Goal: Transaction & Acquisition: Purchase product/service

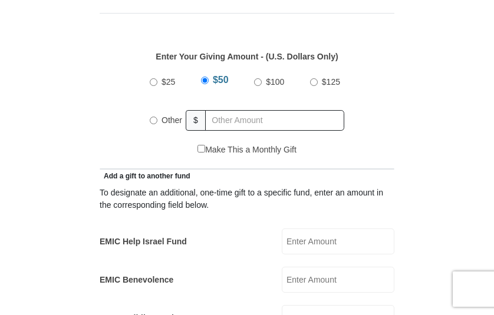
scroll to position [530, 0]
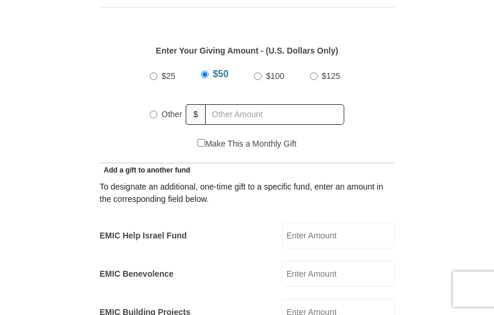
click at [153, 111] on input "Other" at bounding box center [154, 115] width 8 height 8
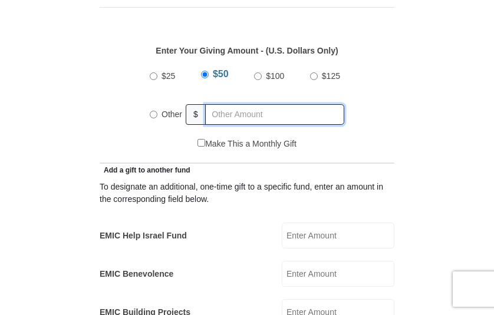
radio input "true"
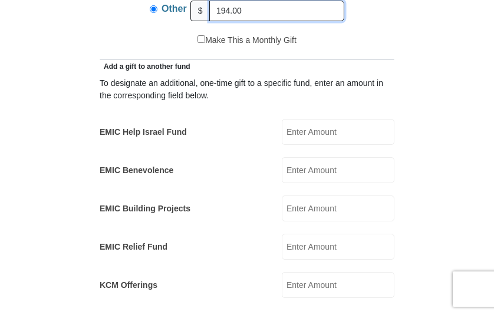
scroll to position [648, 0]
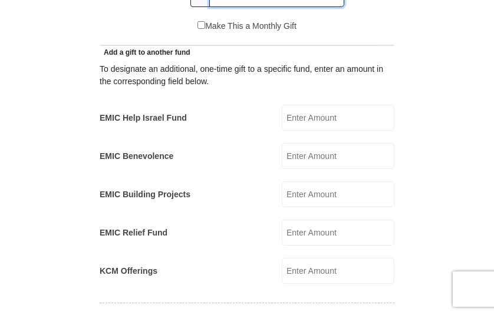
type input "194.00"
click at [321, 105] on input "EMIC Help Israel Fund" at bounding box center [338, 118] width 113 height 26
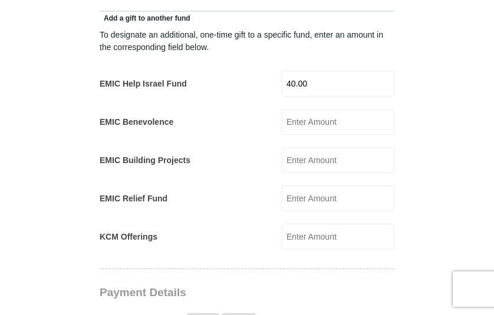
scroll to position [766, 0]
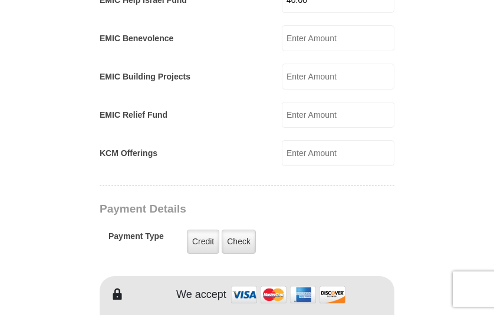
type input "40.00"
click at [313, 140] on input "KCM Offerings" at bounding box center [338, 153] width 113 height 26
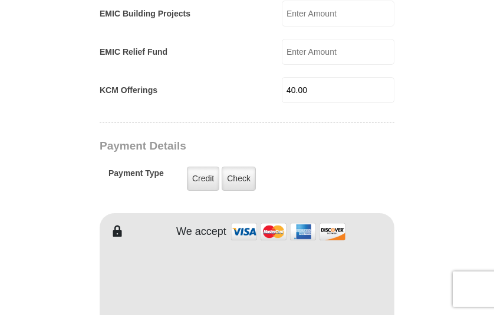
scroll to position [943, 0]
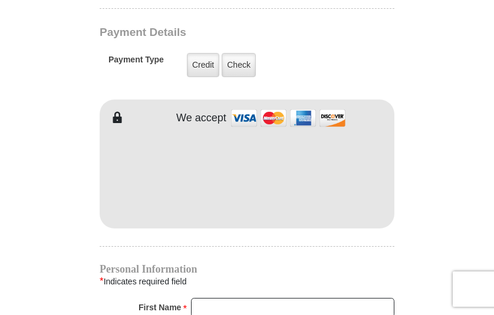
type input "40.00"
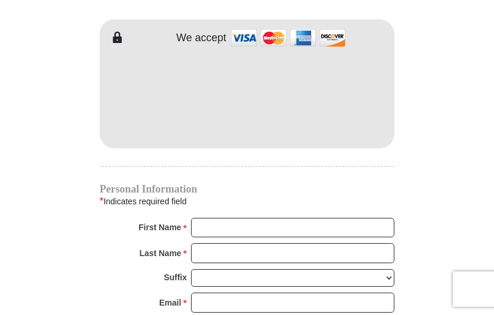
scroll to position [1179, 0]
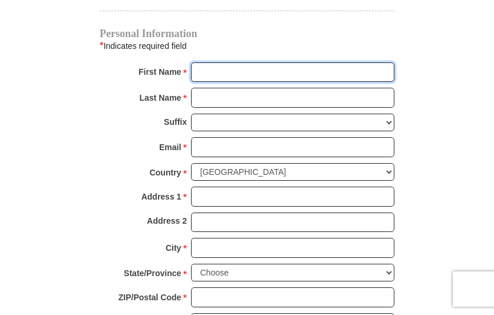
click at [294, 62] on input "First Name *" at bounding box center [292, 72] width 203 height 20
type input "Hope"
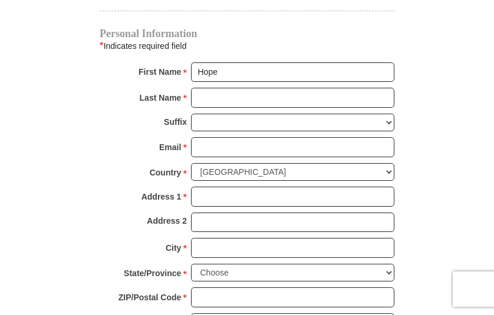
type input "50.00"
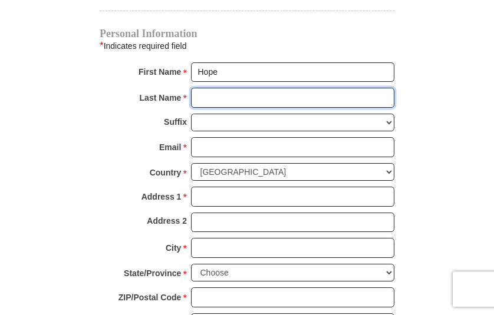
type input "Smith"
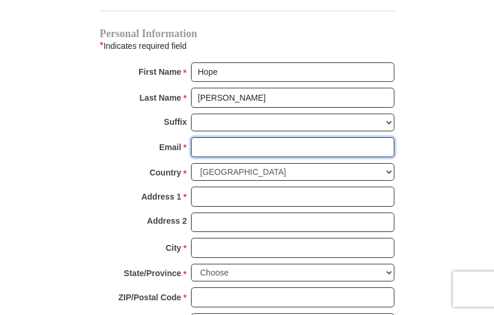
type input "hgsmith4480@gmail.com"
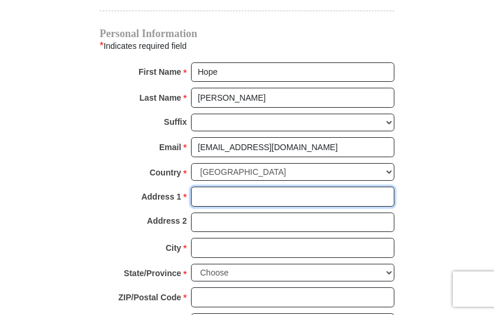
type input "457 Northgate Rd."
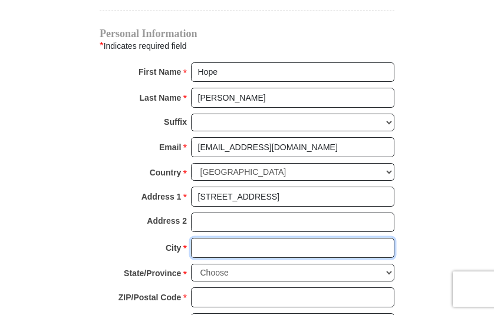
type input "Burlington"
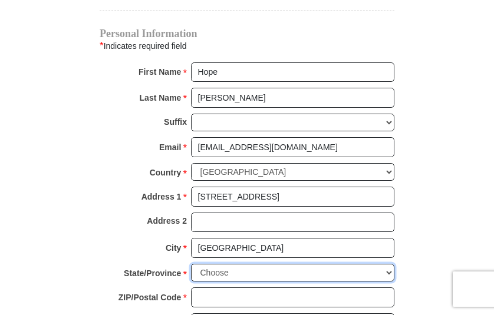
select select "VT"
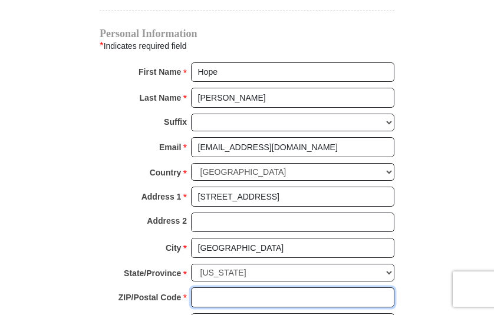
type input "05408"
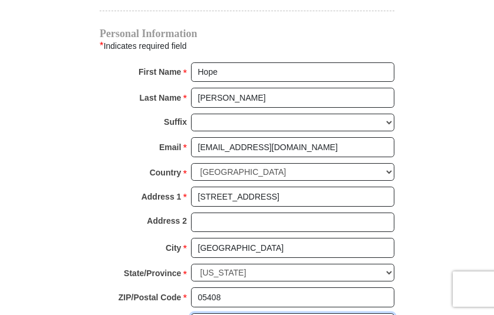
type input "8028654717"
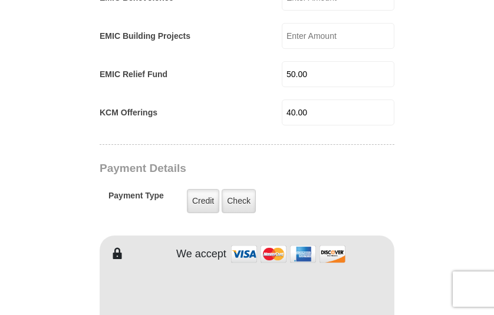
scroll to position [707, 0]
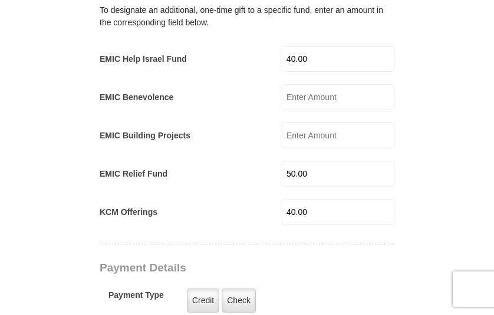
click at [342, 161] on input "50.00" at bounding box center [338, 174] width 113 height 26
type input "5"
click at [446, 144] on form "Eagle Mountain International Church Online Giving Because of gifts like yours, …" at bounding box center [247, 214] width 442 height 1748
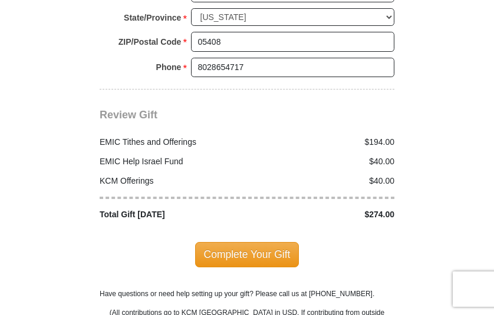
scroll to position [1474, 0]
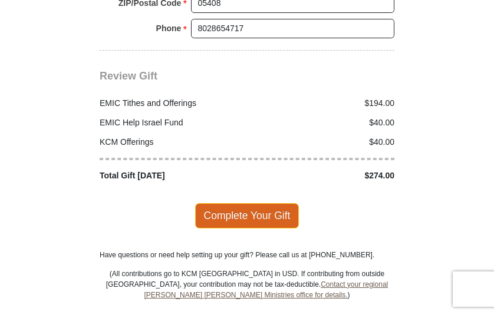
click at [243, 203] on span "Complete Your Gift" at bounding box center [247, 215] width 104 height 25
click at [0, 0] on div at bounding box center [0, 0] width 0 height 0
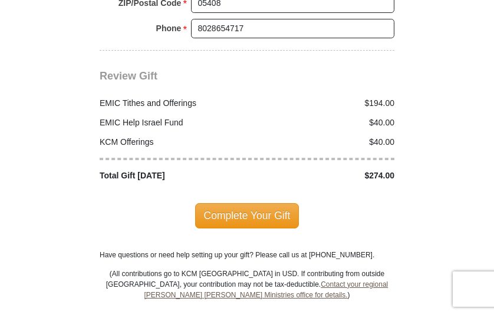
click at [0, 0] on div at bounding box center [0, 0] width 0 height 0
